Goal: Check status

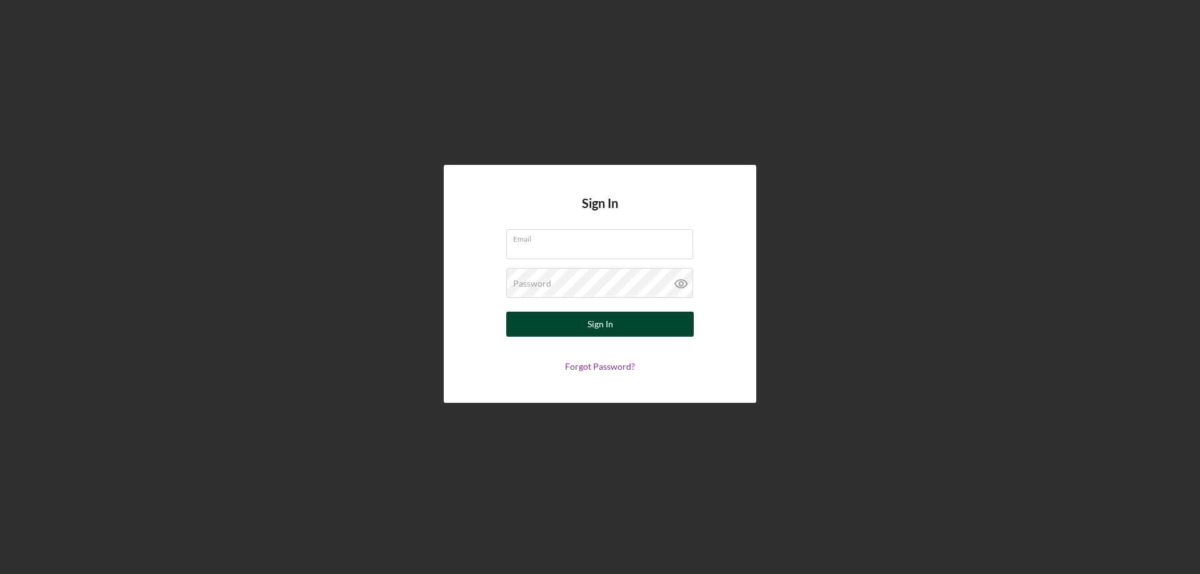
type input "[PERSON_NAME][EMAIL_ADDRESS][DOMAIN_NAME]"
click at [566, 320] on button "Sign In" at bounding box center [599, 324] width 187 height 25
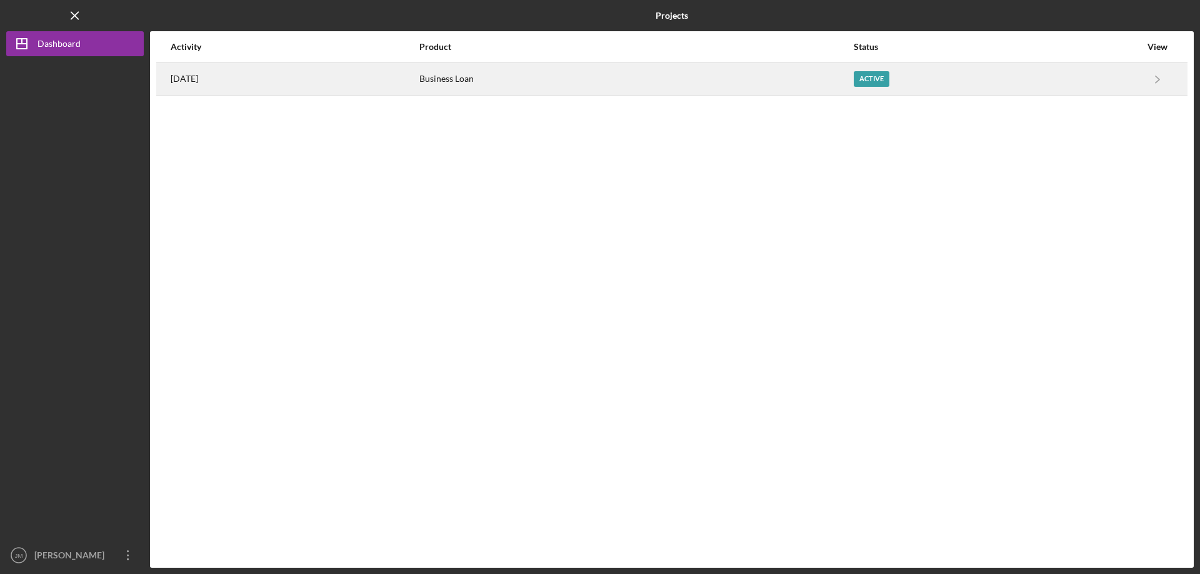
click at [889, 84] on div "Active" at bounding box center [872, 79] width 36 height 16
